Goal: Task Accomplishment & Management: Manage account settings

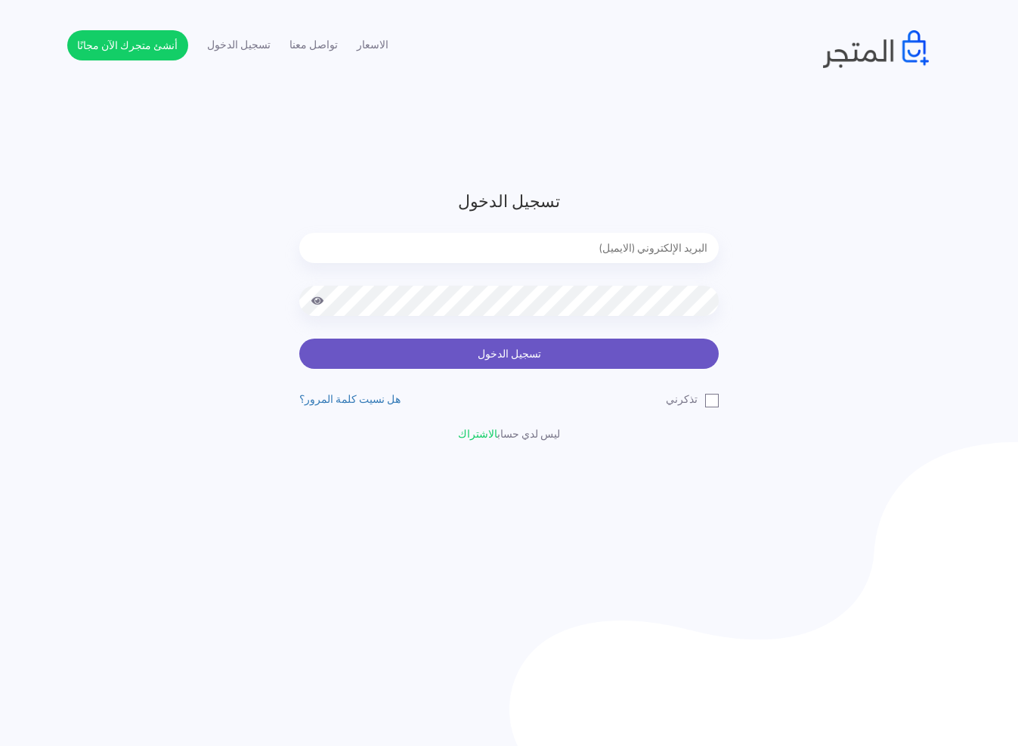
type input "[EMAIL_ADDRESS][DOMAIN_NAME]"
click at [488, 351] on button "تسجيل الدخول" at bounding box center [509, 354] width 420 height 30
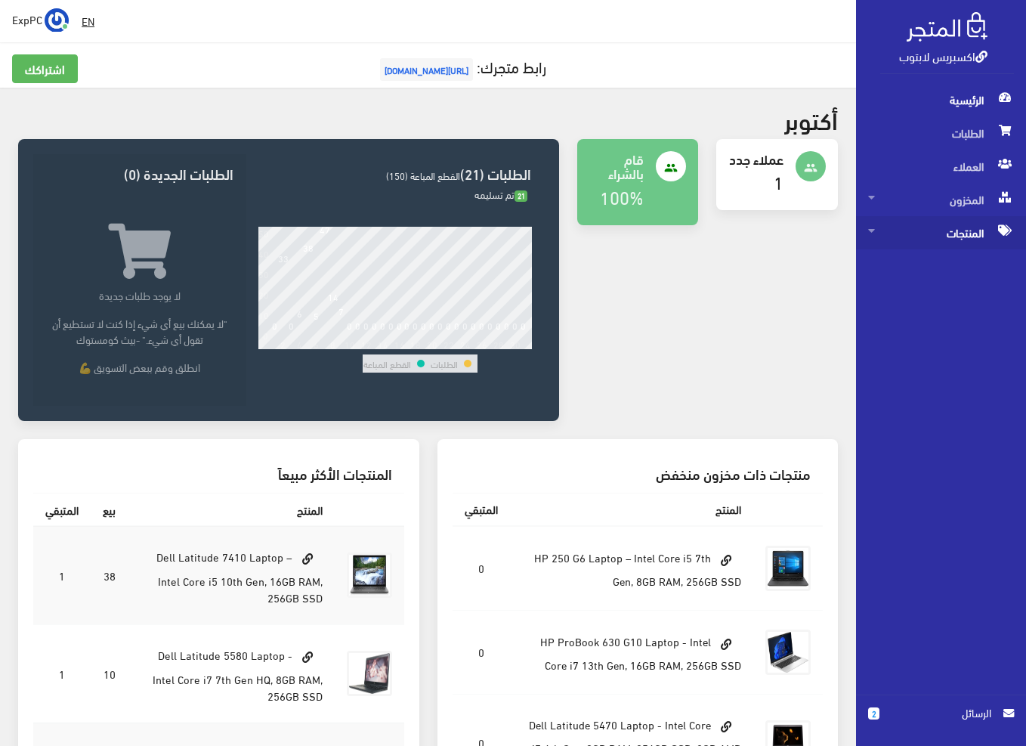
click at [930, 233] on span "المنتجات" at bounding box center [942, 232] width 146 height 33
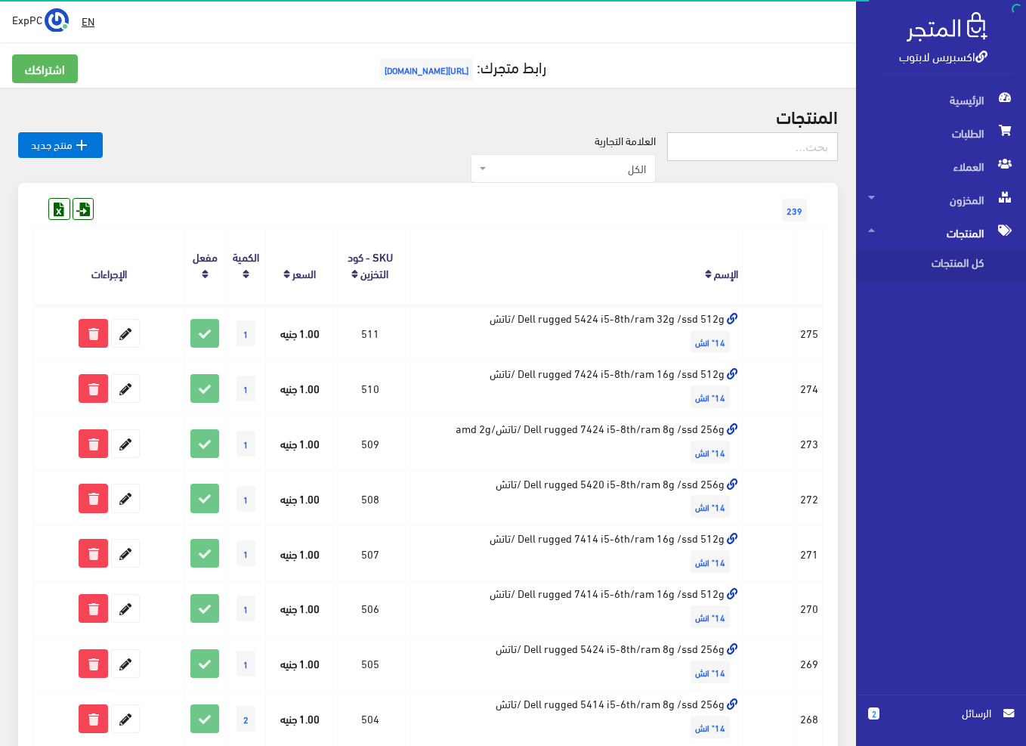
click at [716, 156] on input "text" at bounding box center [752, 146] width 171 height 29
type input "455"
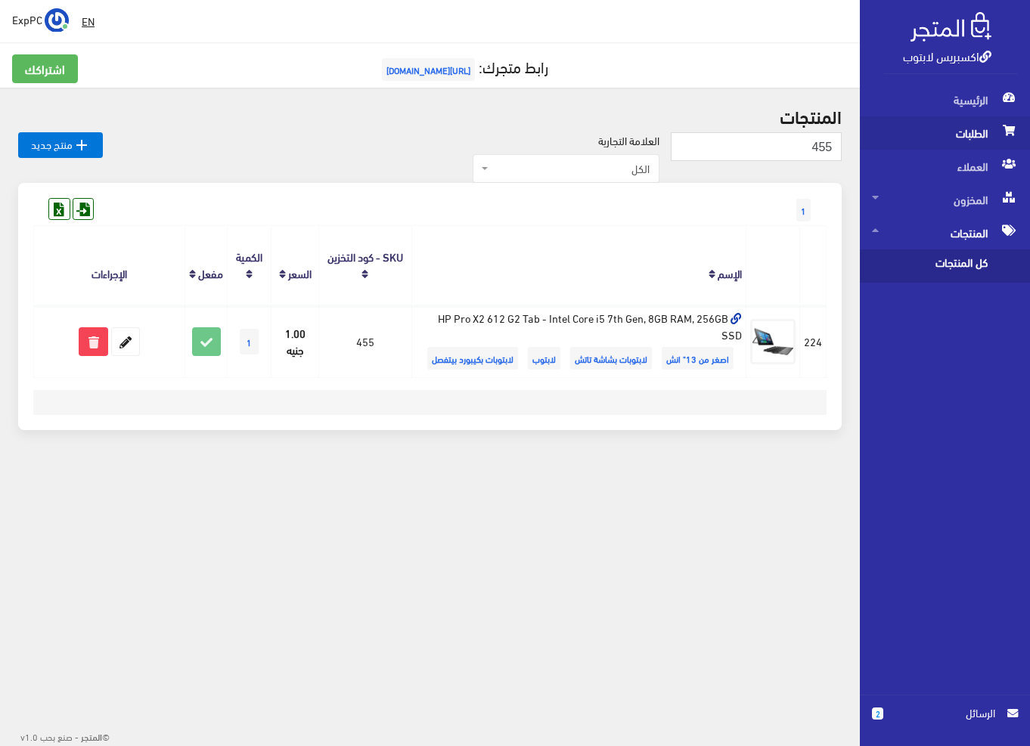
click at [979, 118] on span "الطلبات" at bounding box center [945, 132] width 146 height 33
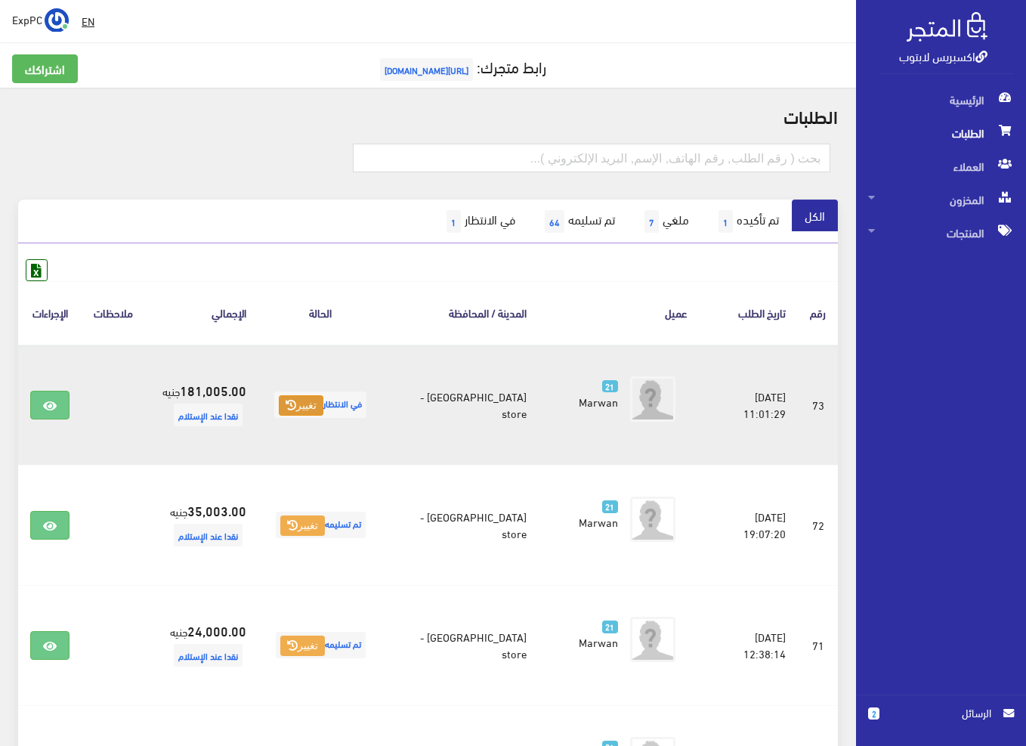
click at [296, 410] on icon at bounding box center [291, 405] width 11 height 11
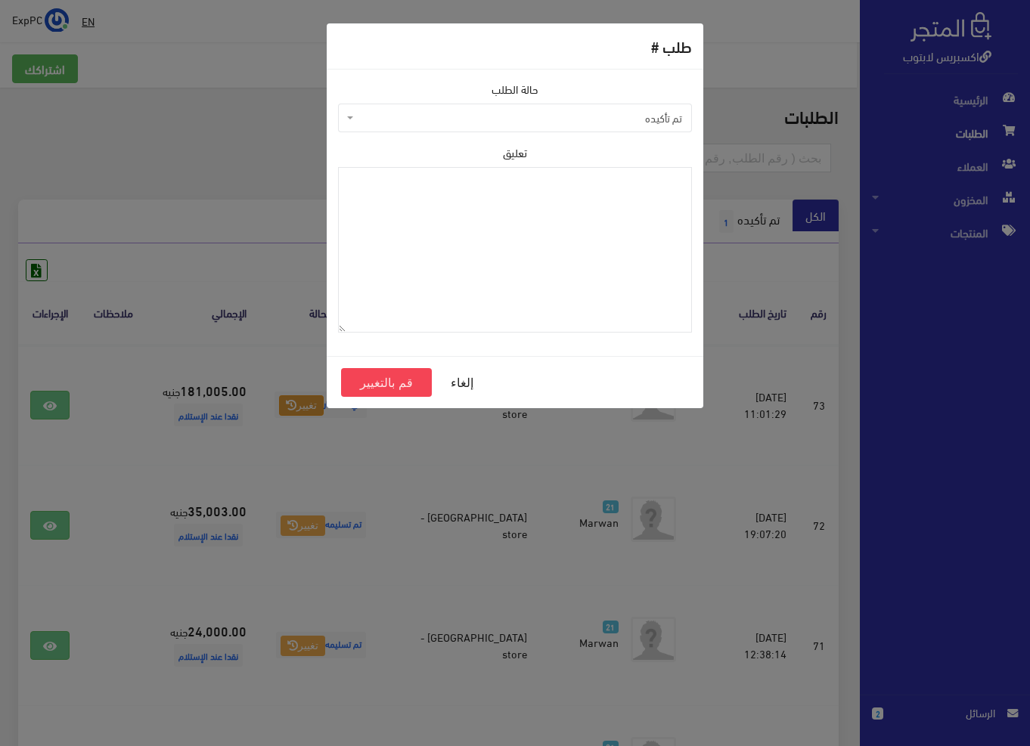
click at [562, 104] on span "تم تأكيده" at bounding box center [515, 118] width 354 height 29
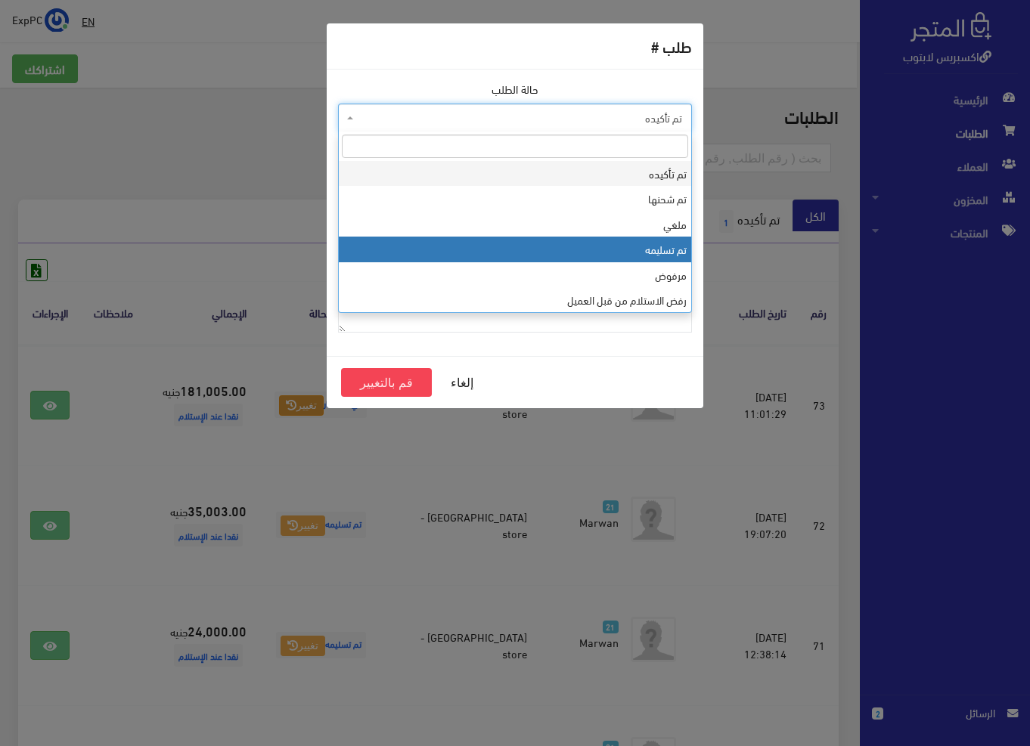
select select "4"
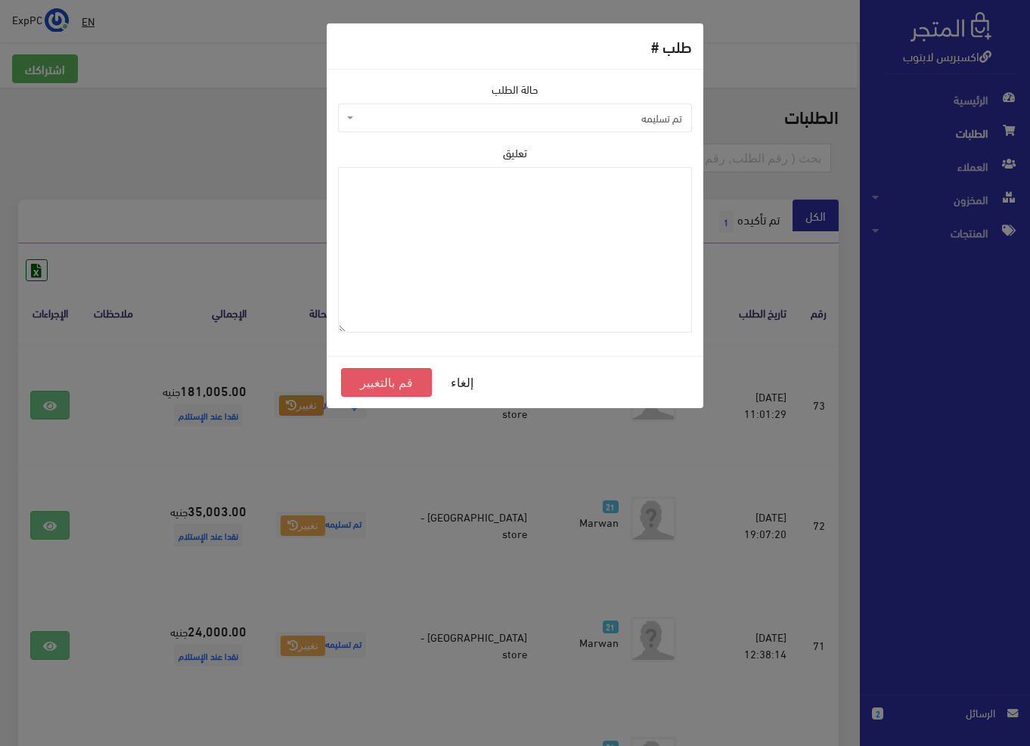
click at [372, 379] on button "قم بالتغيير" at bounding box center [386, 382] width 91 height 29
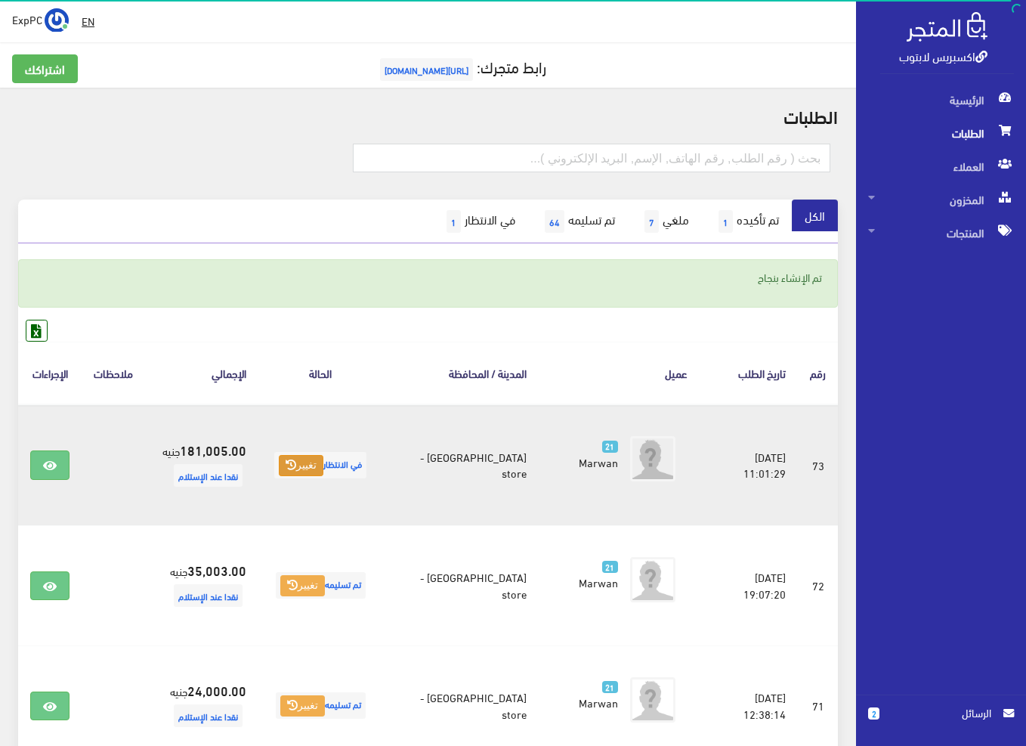
click at [319, 469] on button "تغيير" at bounding box center [301, 465] width 45 height 21
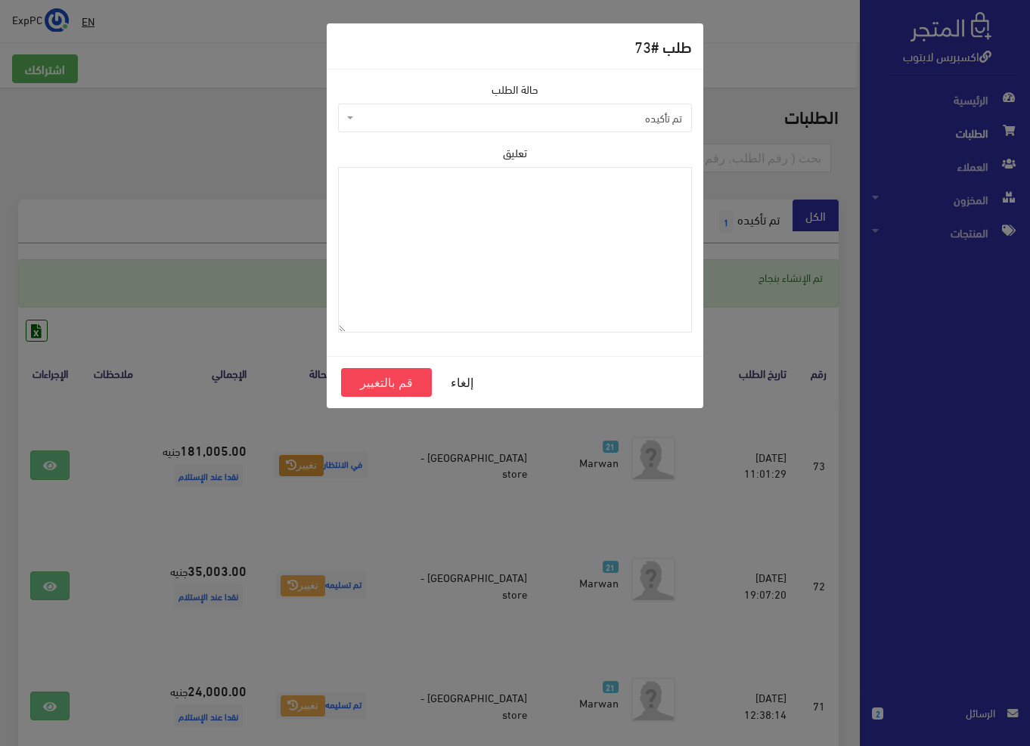
click at [579, 116] on span "تم تأكيده" at bounding box center [519, 117] width 325 height 15
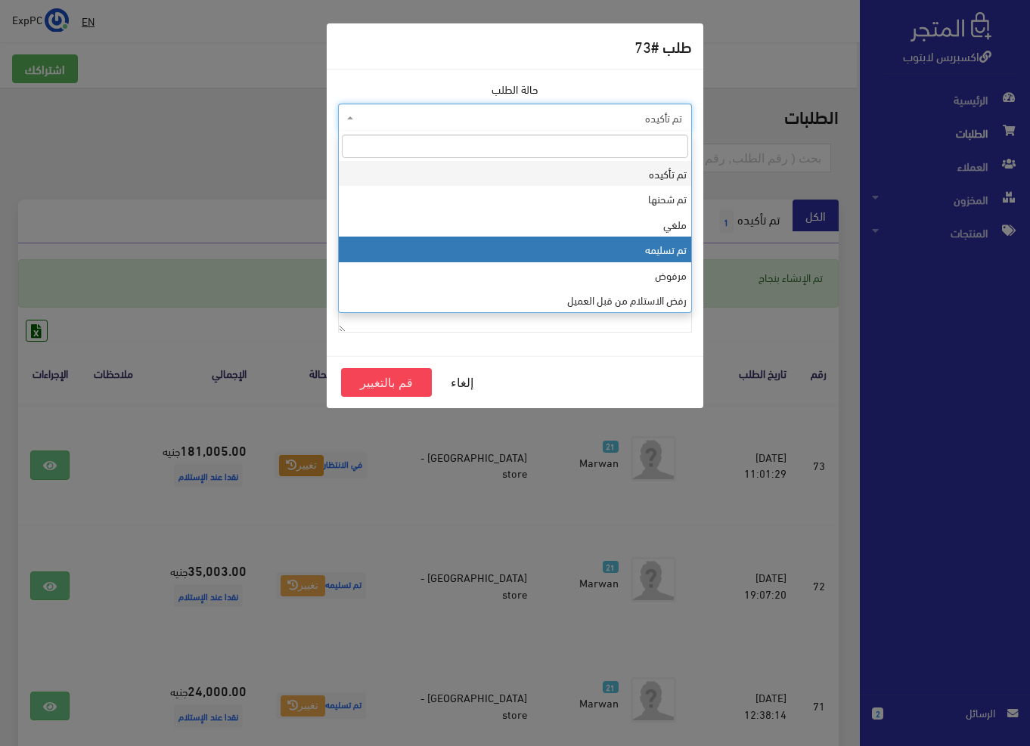
select select "4"
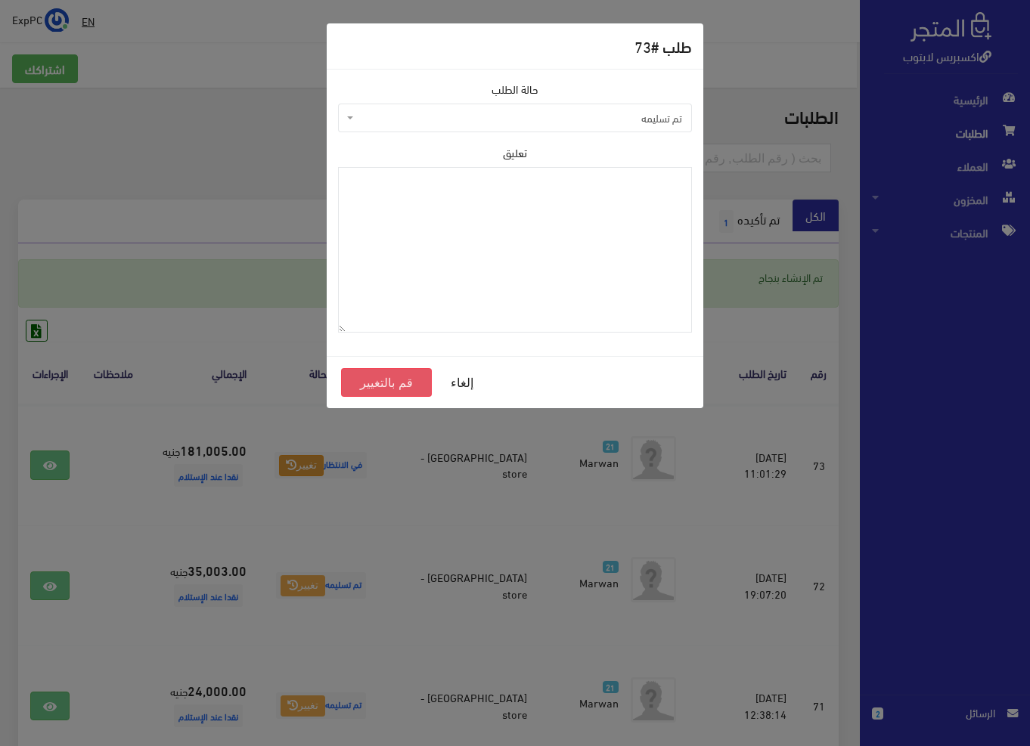
click at [424, 372] on button "قم بالتغيير" at bounding box center [386, 382] width 91 height 29
